Goal: Transaction & Acquisition: Purchase product/service

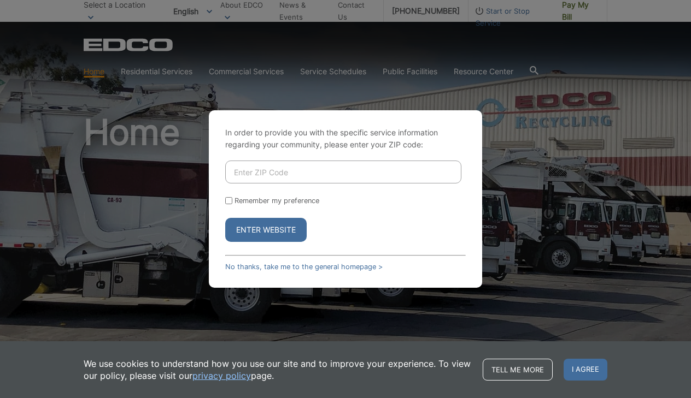
click at [267, 173] on input "Enter ZIP Code" at bounding box center [343, 172] width 236 height 23
type input "92083"
click at [266, 230] on button "Enter Website" at bounding box center [265, 230] width 81 height 24
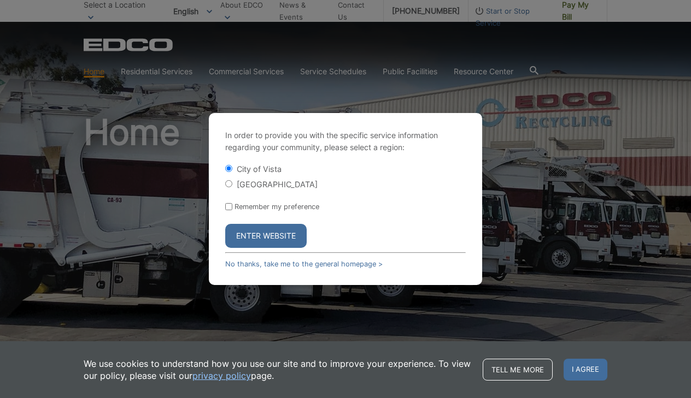
click at [256, 228] on button "Enter Website" at bounding box center [265, 236] width 81 height 24
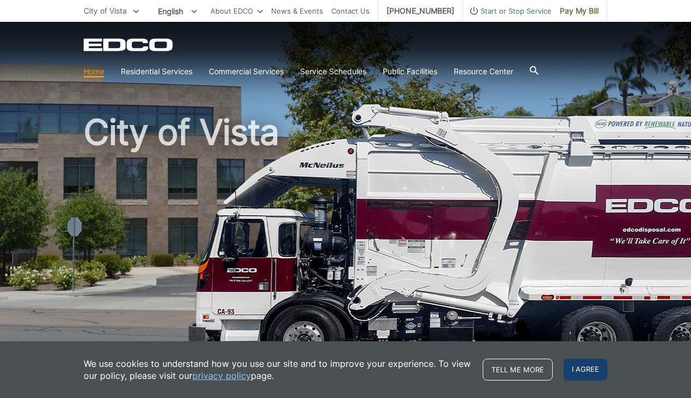
click at [589, 365] on span "I agree" at bounding box center [585, 370] width 44 height 22
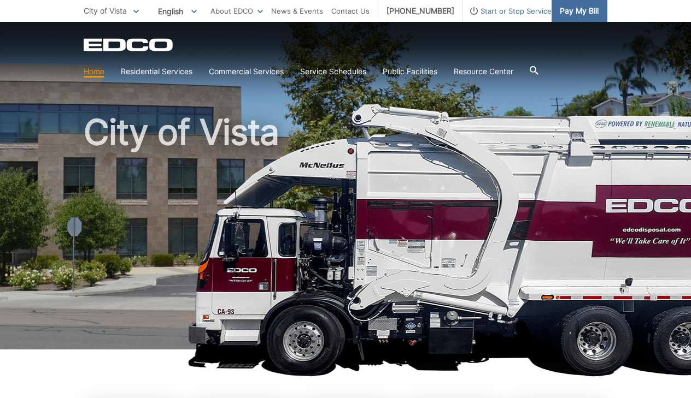
click at [575, 9] on span "Pay My Bill" at bounding box center [578, 11] width 39 height 12
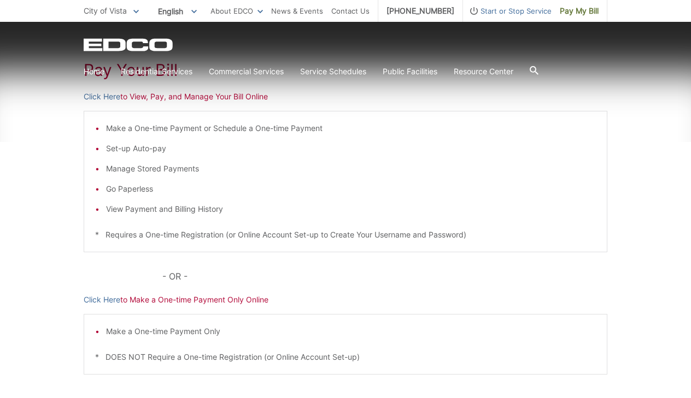
scroll to position [186, 0]
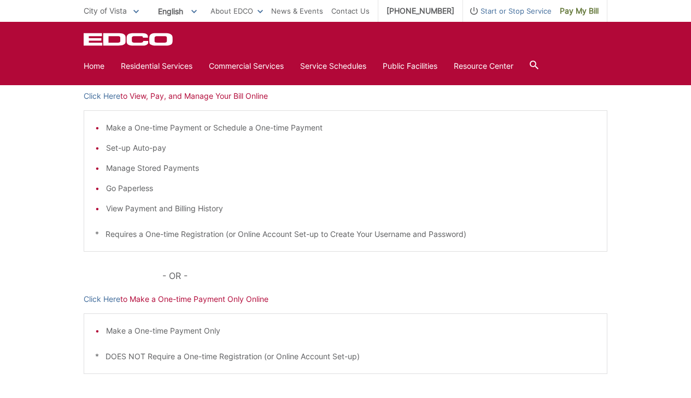
click at [167, 302] on p "Click Here to Make a One-time Payment Only Online" at bounding box center [345, 299] width 523 height 12
click at [113, 92] on link "Click Here" at bounding box center [102, 96] width 37 height 12
